Goal: Information Seeking & Learning: Learn about a topic

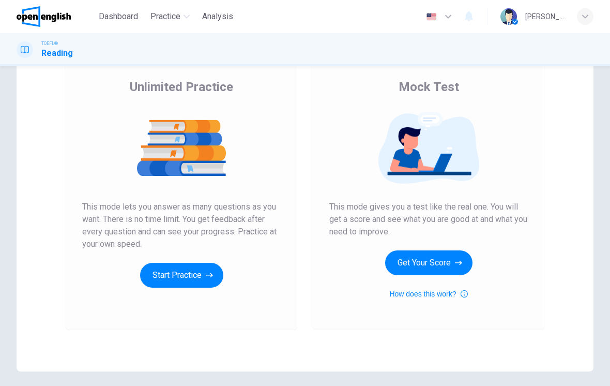
scroll to position [74, 0]
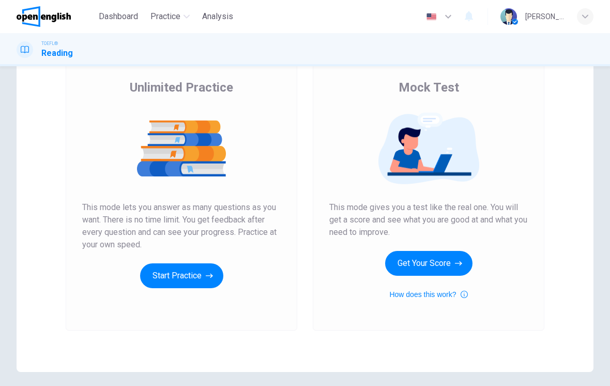
click at [178, 276] on button "Start Practice" at bounding box center [181, 275] width 83 height 25
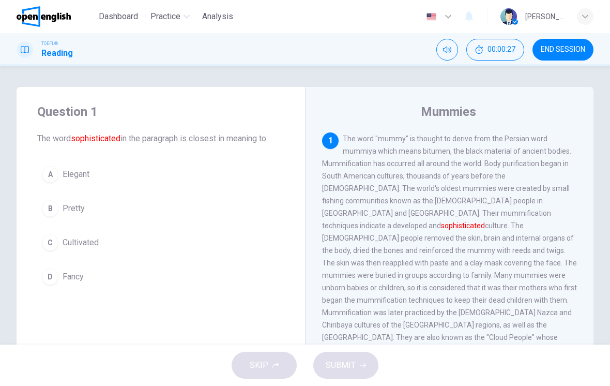
scroll to position [0, 0]
click at [441, 46] on button "Mute" at bounding box center [447, 50] width 22 height 22
click at [440, 55] on button "Unmute" at bounding box center [447, 50] width 22 height 22
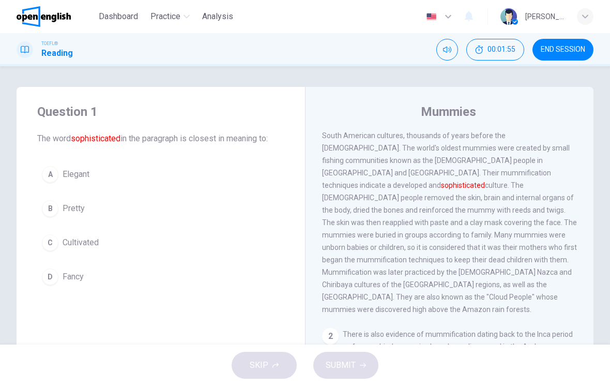
scroll to position [42, 0]
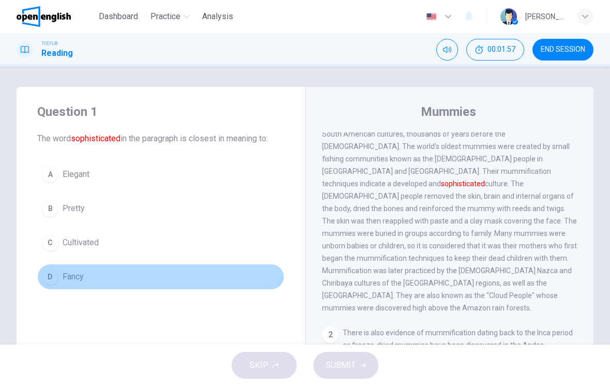
click at [50, 279] on div "D" at bounding box center [50, 276] width 17 height 17
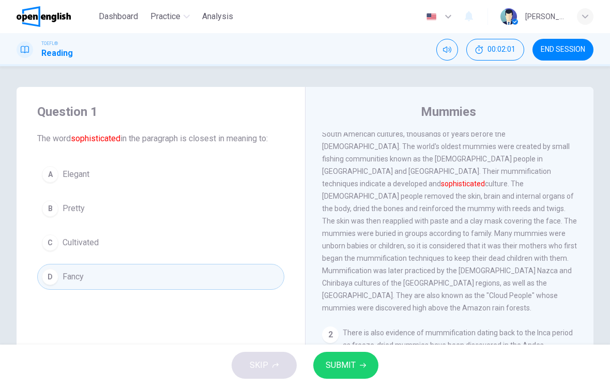
click at [349, 366] on span "SUBMIT" at bounding box center [341, 365] width 30 height 14
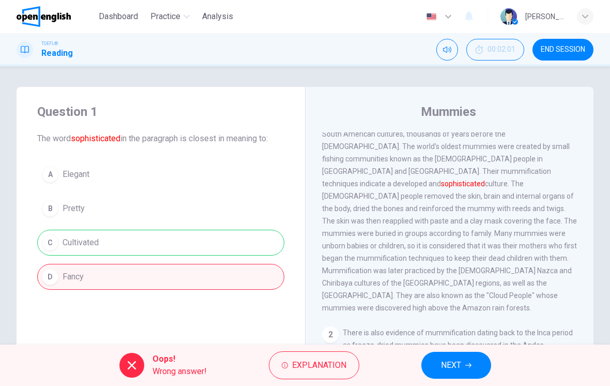
click at [133, 365] on icon at bounding box center [132, 365] width 12 height 12
click at [71, 239] on div "A Elegant B Pretty C Cultivated D Fancy" at bounding box center [160, 225] width 247 height 128
click at [456, 368] on span "NEXT" at bounding box center [451, 365] width 20 height 14
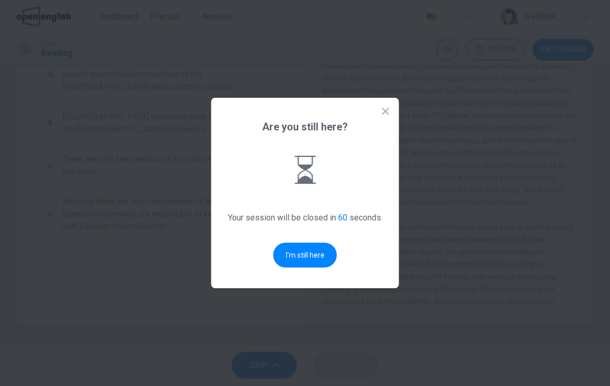
scroll to position [123, 0]
click at [308, 249] on button "I'm still here" at bounding box center [305, 254] width 64 height 25
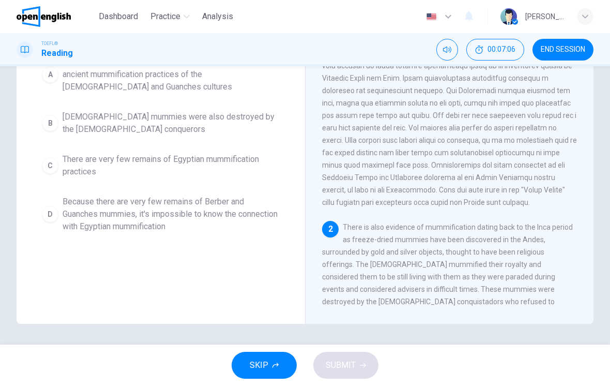
click at [48, 156] on button "C There are very few remains of Egyptian mummification practices" at bounding box center [160, 165] width 247 height 34
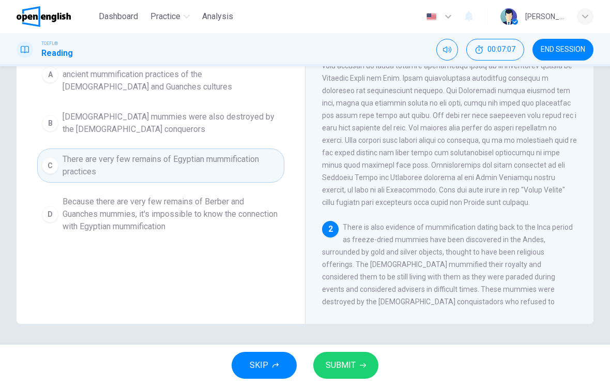
click at [340, 370] on span "SUBMIT" at bounding box center [341, 365] width 30 height 14
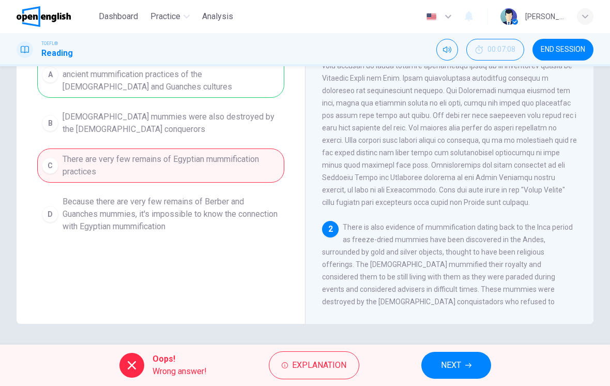
click at [466, 362] on icon "button" at bounding box center [468, 365] width 6 height 6
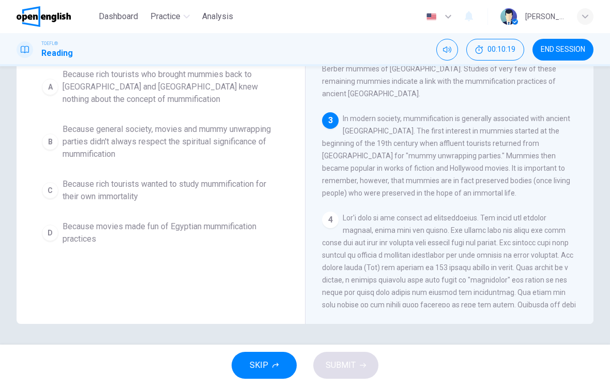
click at [50, 188] on div "C" at bounding box center [50, 190] width 17 height 17
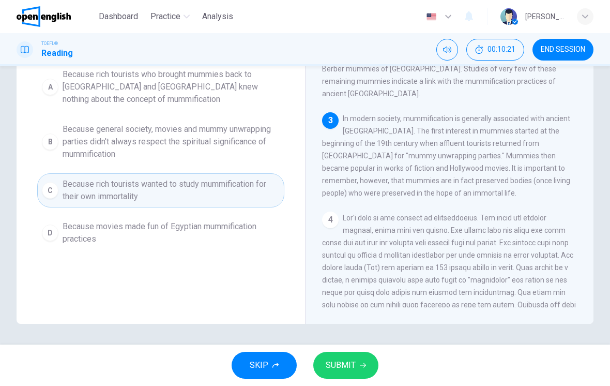
click at [342, 363] on span "SUBMIT" at bounding box center [341, 365] width 30 height 14
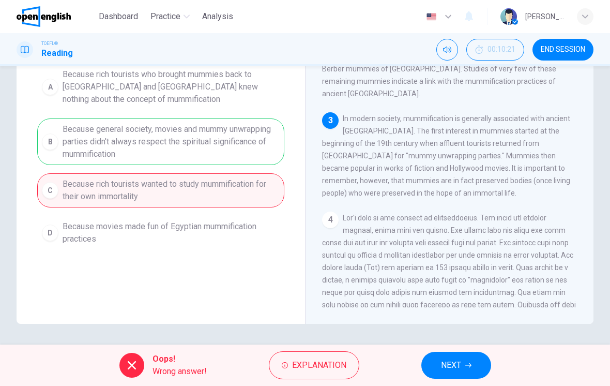
click at [453, 366] on span "NEXT" at bounding box center [451, 365] width 20 height 14
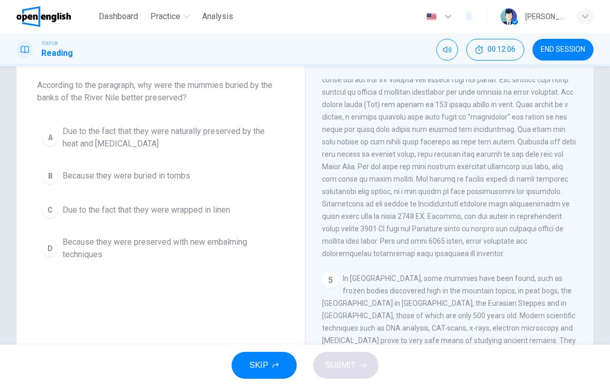
scroll to position [54, 0]
click at [571, 47] on span "END SESSION" at bounding box center [563, 49] width 44 height 8
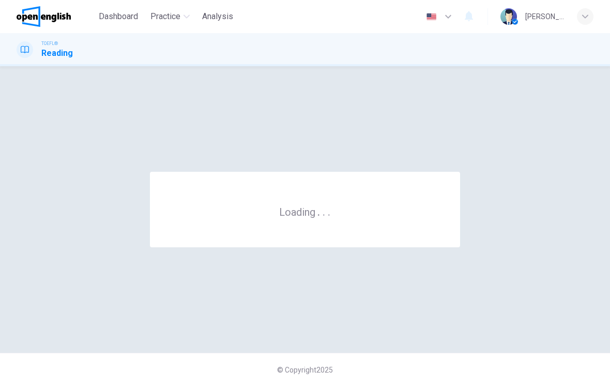
scroll to position [0, 0]
